Goal: Information Seeking & Learning: Learn about a topic

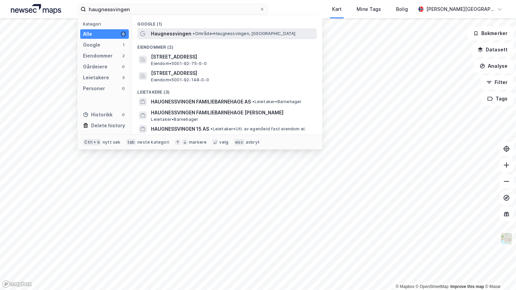
type input "haugnessvingen"
click at [193, 33] on span "•" at bounding box center [194, 33] width 2 height 5
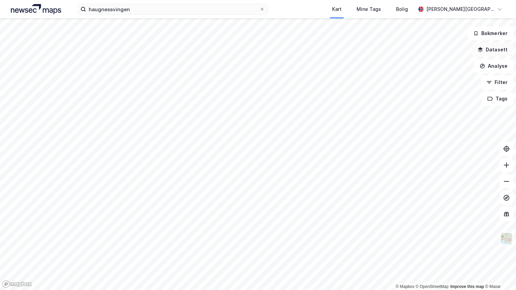
click at [495, 52] on button "Datasett" at bounding box center [492, 50] width 41 height 14
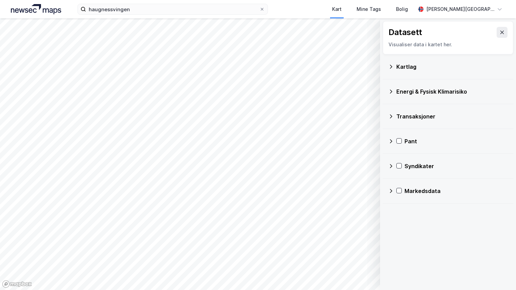
click at [400, 67] on div "Kartlag" at bounding box center [453, 67] width 112 height 8
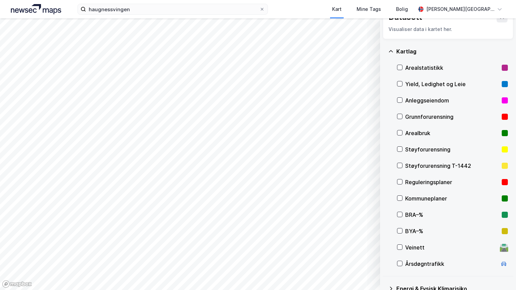
scroll to position [24, 0]
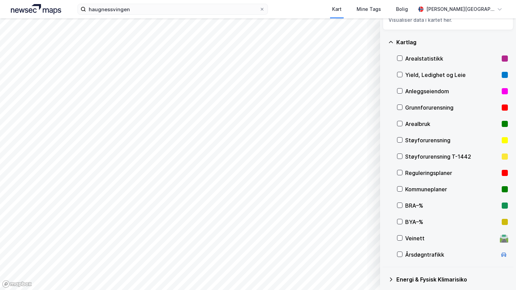
click at [414, 173] on div "Reguleringsplaner" at bounding box center [452, 173] width 94 height 8
click at [399, 189] on icon at bounding box center [400, 188] width 5 height 5
click at [399, 172] on icon at bounding box center [400, 172] width 5 height 5
click at [343, 272] on icon "button" at bounding box center [340, 271] width 5 height 5
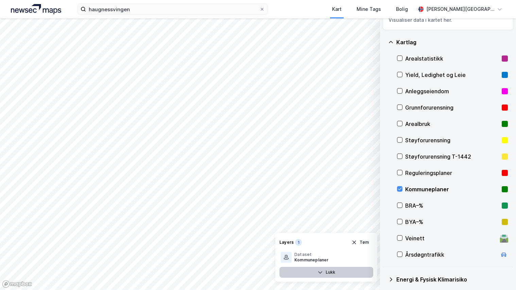
click at [341, 269] on button "Lukk" at bounding box center [327, 272] width 94 height 11
click at [337, 271] on button "Vis" at bounding box center [345, 272] width 56 height 11
click at [305, 258] on div "Kommuneplaner" at bounding box center [312, 259] width 34 height 5
click at [343, 257] on icon at bounding box center [341, 256] width 5 height 5
click at [343, 257] on icon at bounding box center [342, 257] width 4 height 1
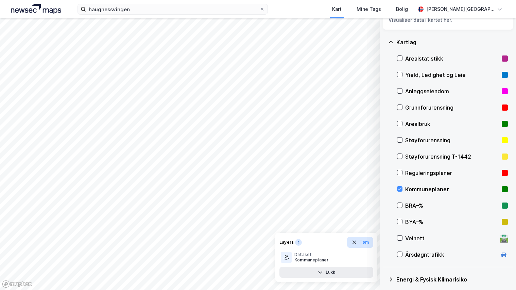
click at [364, 242] on button "Tøm" at bounding box center [360, 242] width 26 height 11
click at [405, 192] on div "Kommuneplaner" at bounding box center [452, 189] width 94 height 8
click at [404, 190] on div "Kommuneplaner" at bounding box center [452, 189] width 111 height 16
click at [401, 123] on icon at bounding box center [400, 123] width 5 height 5
click at [399, 124] on icon at bounding box center [400, 123] width 5 height 5
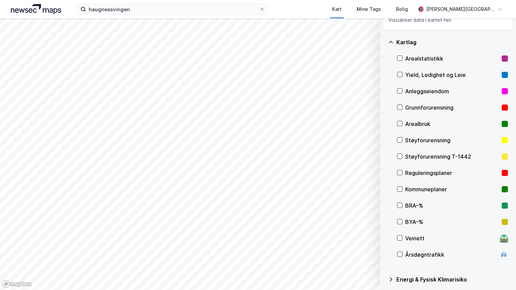
click at [407, 174] on div "Reguleringsplaner" at bounding box center [452, 173] width 94 height 8
click at [402, 173] on icon at bounding box center [400, 172] width 5 height 5
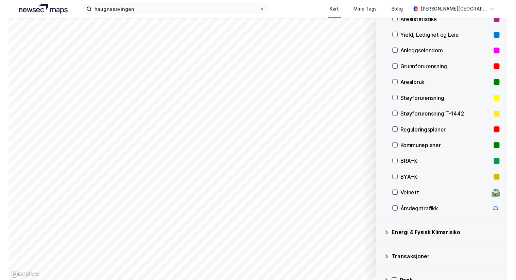
scroll to position [73, 0]
